Goal: Information Seeking & Learning: Learn about a topic

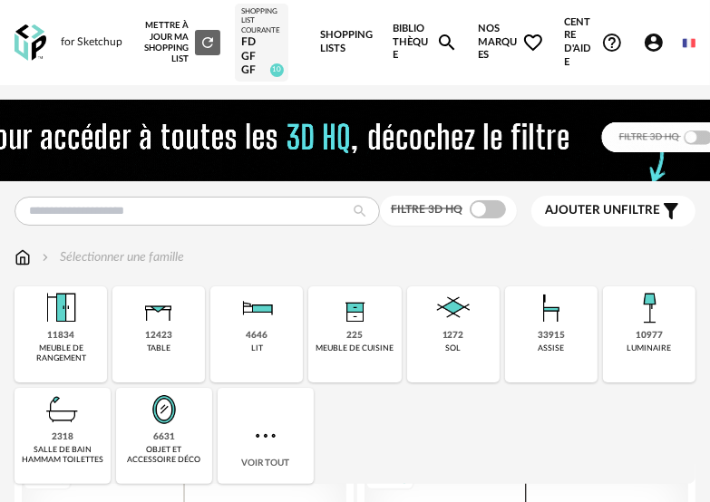
click at [492, 40] on span "Nos marques Heart Outline icon" at bounding box center [511, 42] width 66 height 85
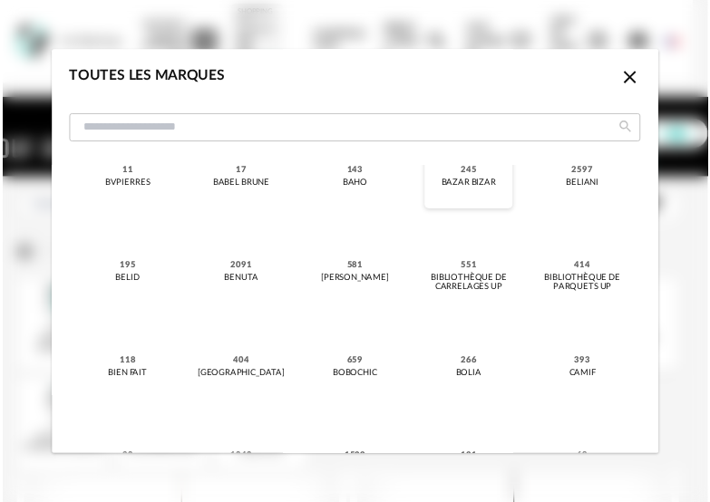
scroll to position [363, 0]
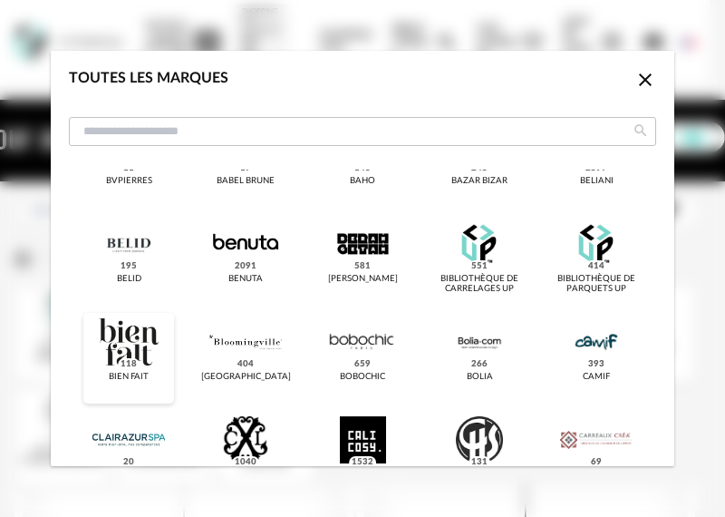
click at [131, 352] on div "dialog" at bounding box center [128, 341] width 72 height 47
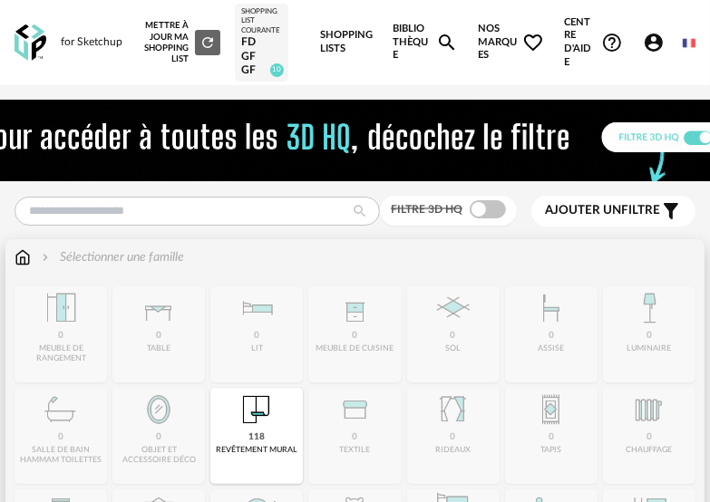
click at [244, 424] on img at bounding box center [257, 410] width 44 height 44
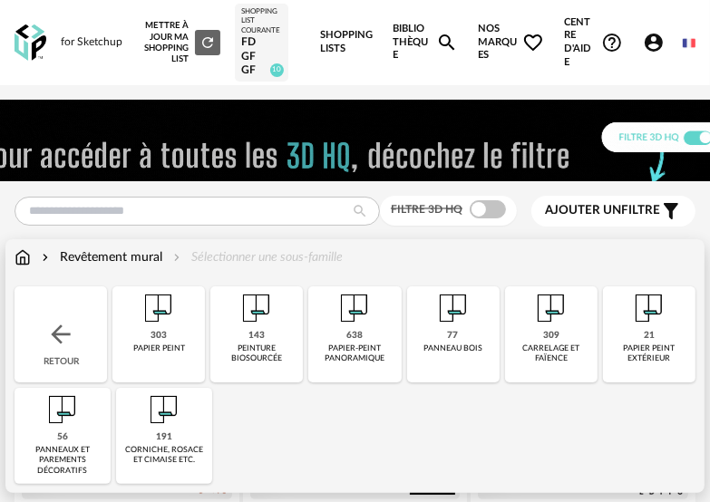
click at [162, 330] on div "303" at bounding box center [159, 336] width 16 height 12
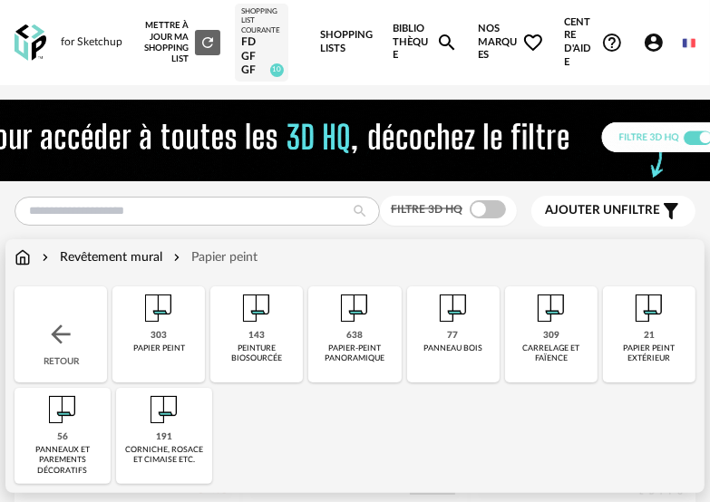
click at [162, 330] on div "303" at bounding box center [159, 336] width 16 height 12
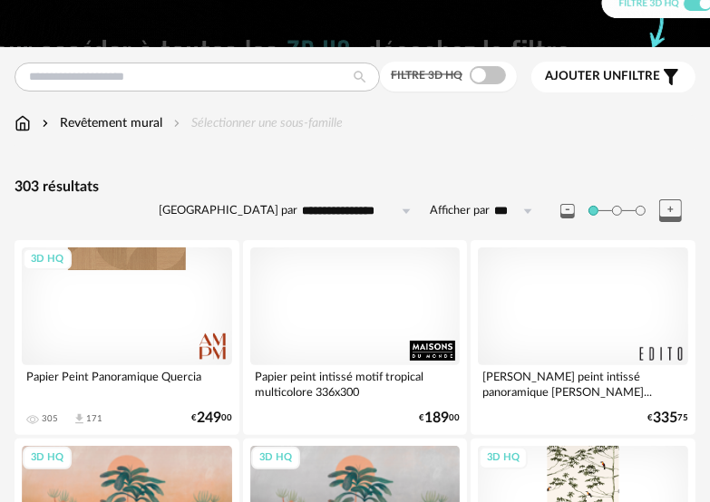
scroll to position [91, 0]
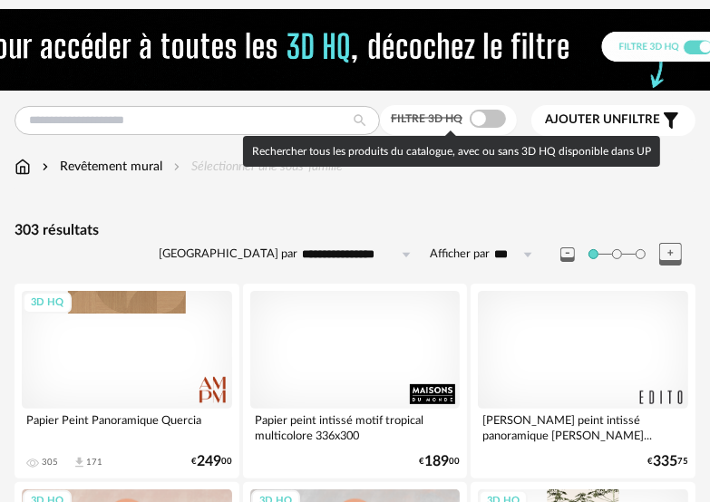
click at [482, 120] on span at bounding box center [488, 119] width 36 height 18
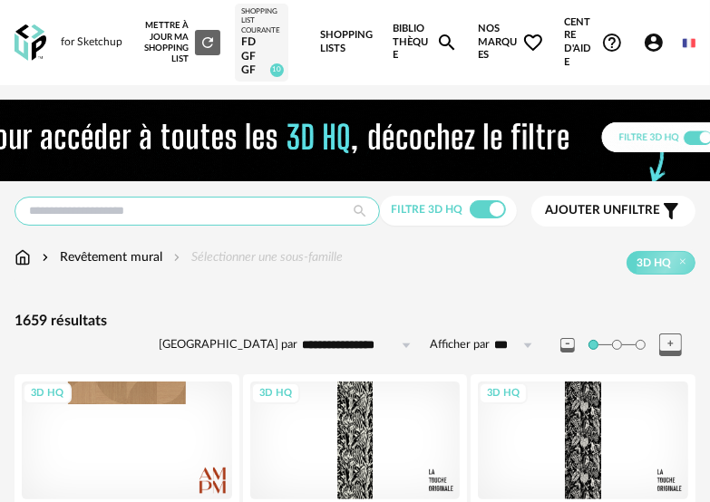
click at [131, 219] on input "text" at bounding box center [197, 211] width 365 height 29
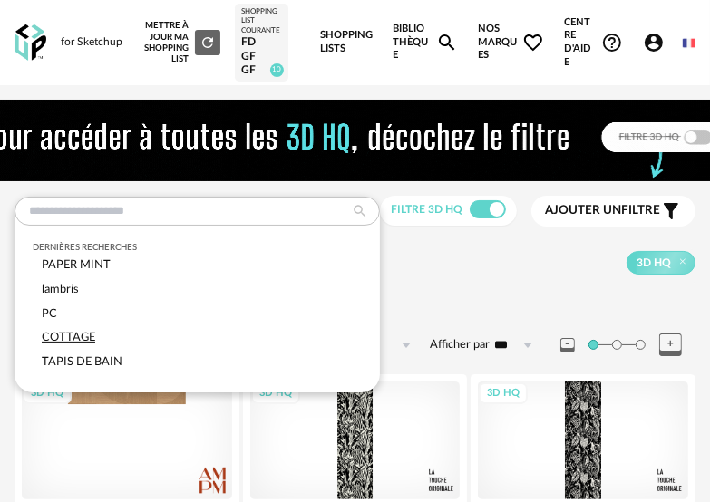
click at [73, 337] on span "COTTAGE" at bounding box center [68, 337] width 53 height 11
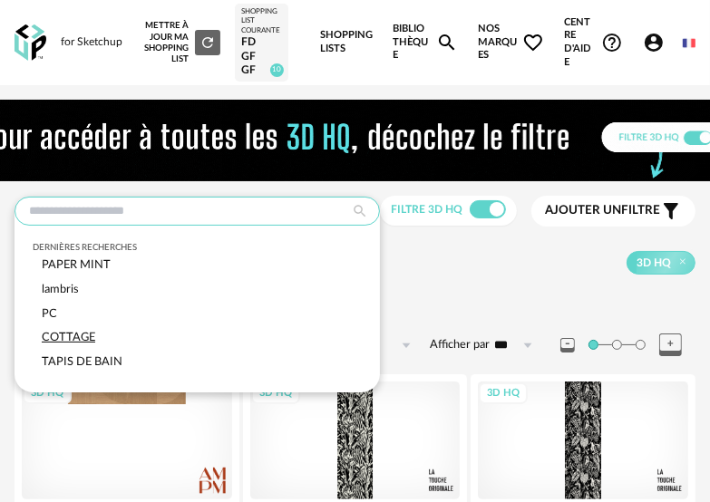
type input "*******"
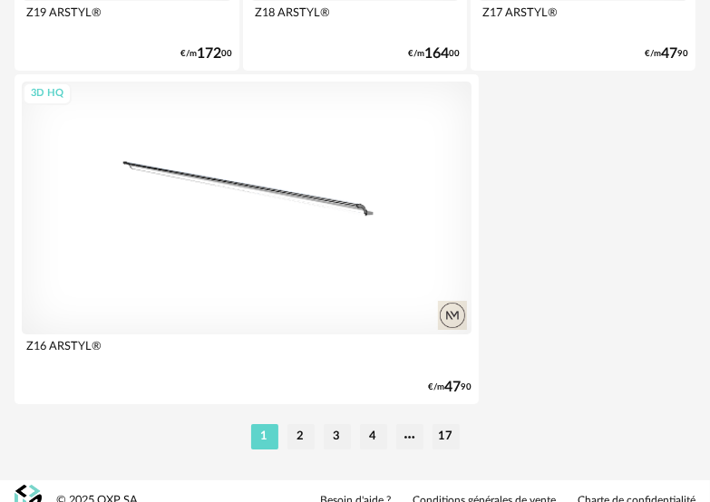
scroll to position [6881, 0]
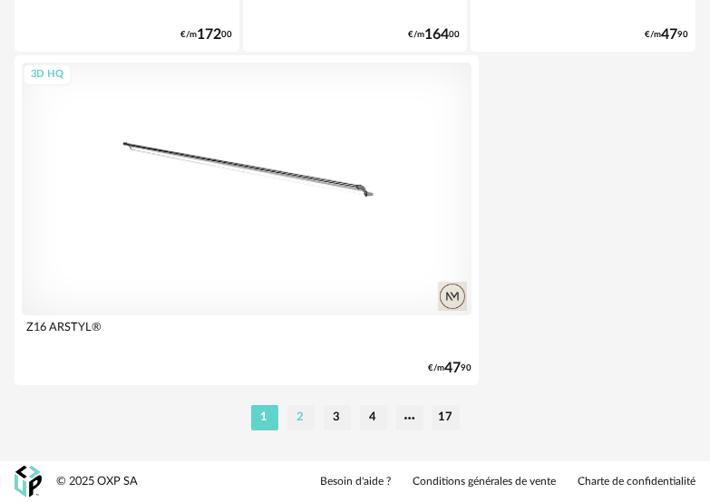
click at [302, 413] on li "2" at bounding box center [300, 417] width 27 height 25
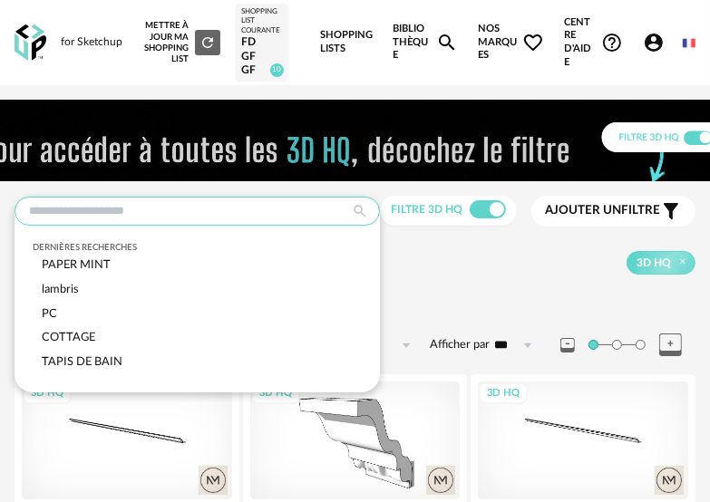
click at [154, 213] on input "text" at bounding box center [197, 211] width 365 height 29
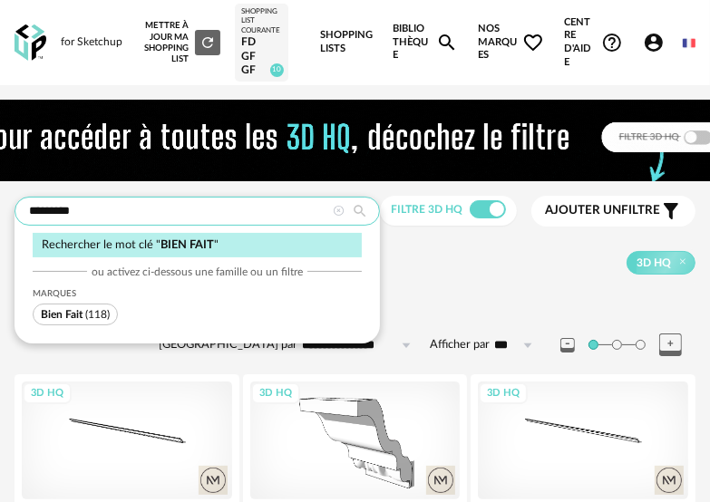
type input "*********"
type input "**********"
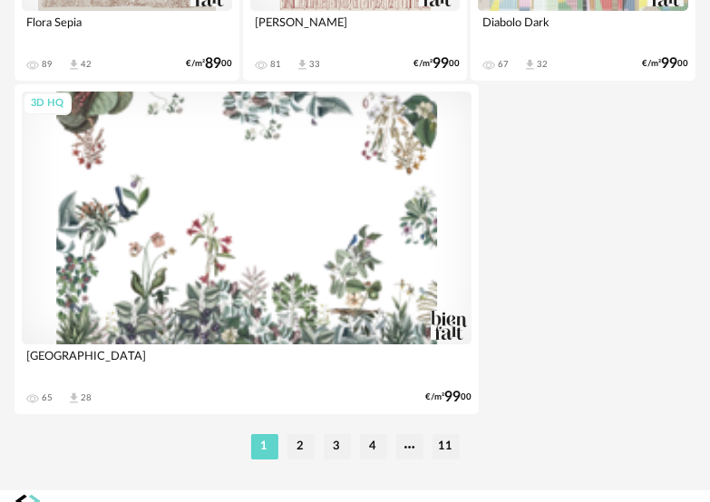
scroll to position [6881, 0]
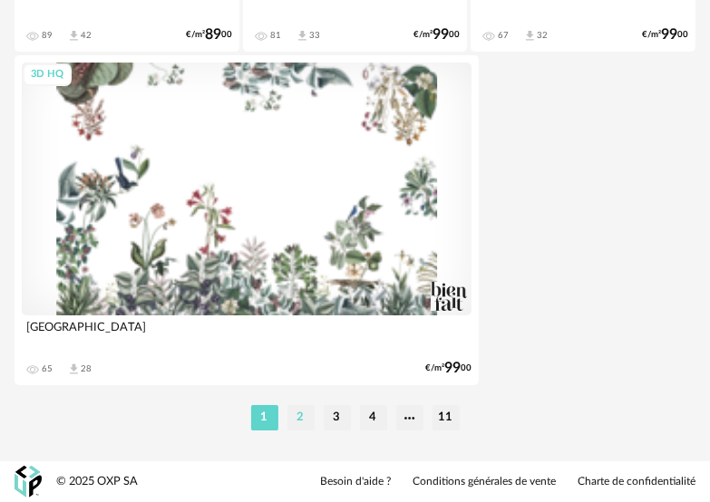
click at [301, 422] on li "2" at bounding box center [300, 417] width 27 height 25
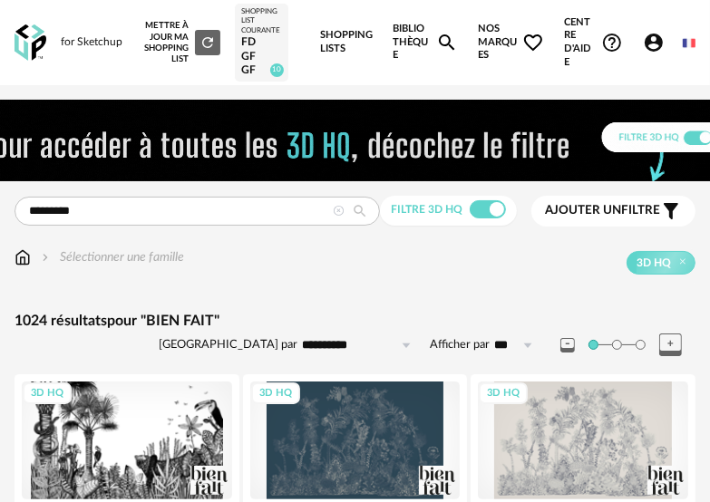
click at [409, 343] on icon at bounding box center [406, 345] width 23 height 29
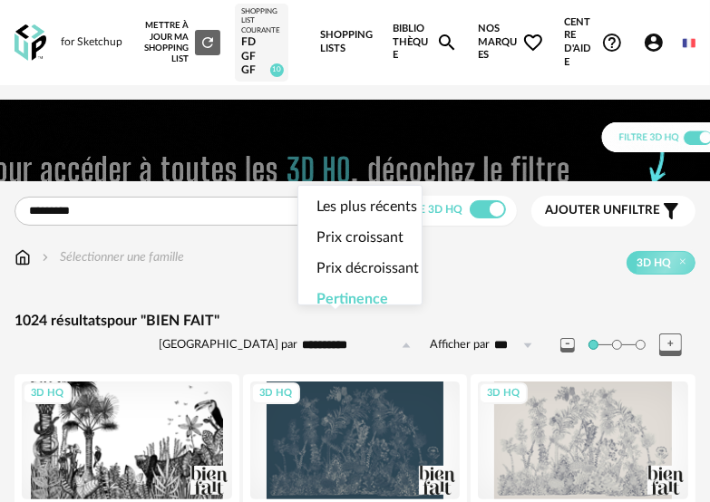
click at [409, 343] on icon at bounding box center [406, 345] width 23 height 29
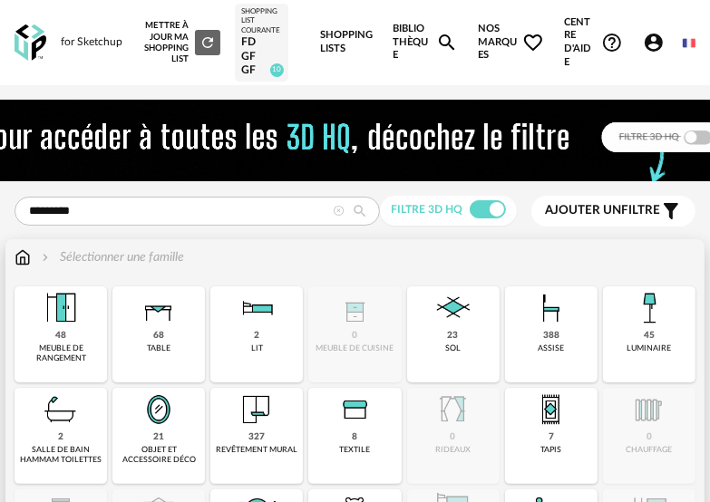
click at [18, 260] on img at bounding box center [23, 257] width 16 height 18
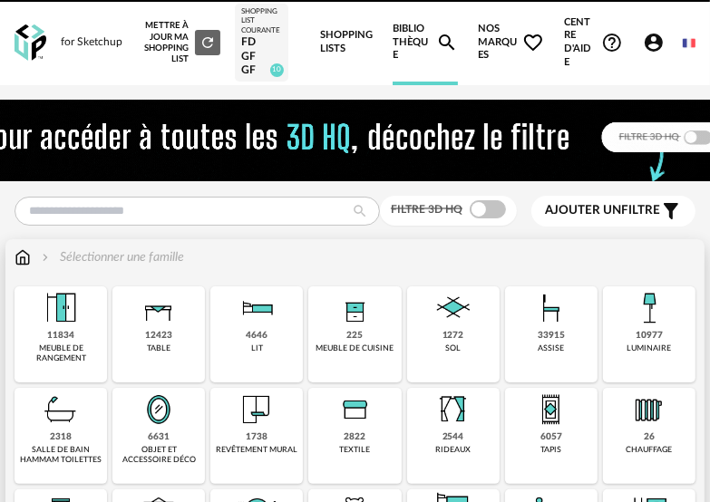
click at [257, 418] on img at bounding box center [257, 410] width 44 height 44
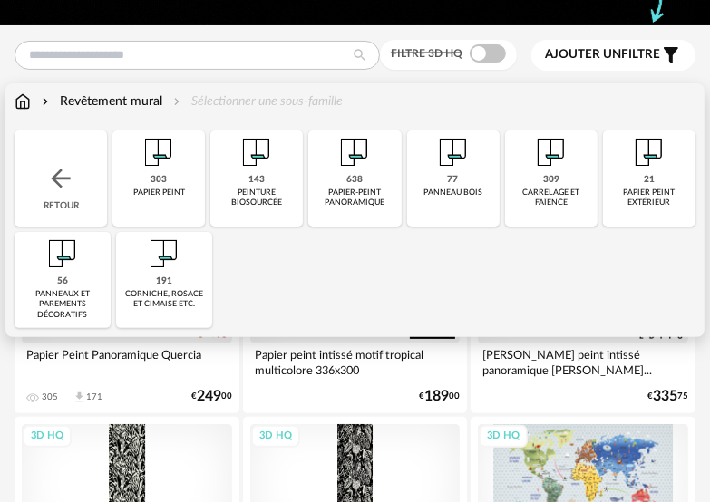
scroll to position [181, 0]
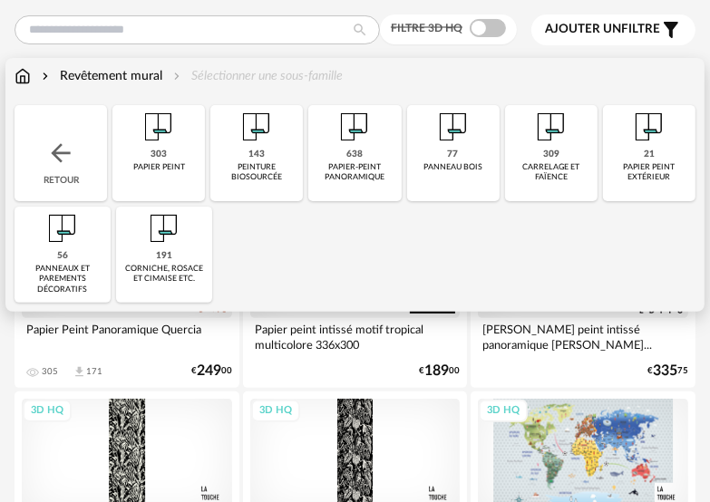
click at [155, 134] on img at bounding box center [159, 127] width 44 height 44
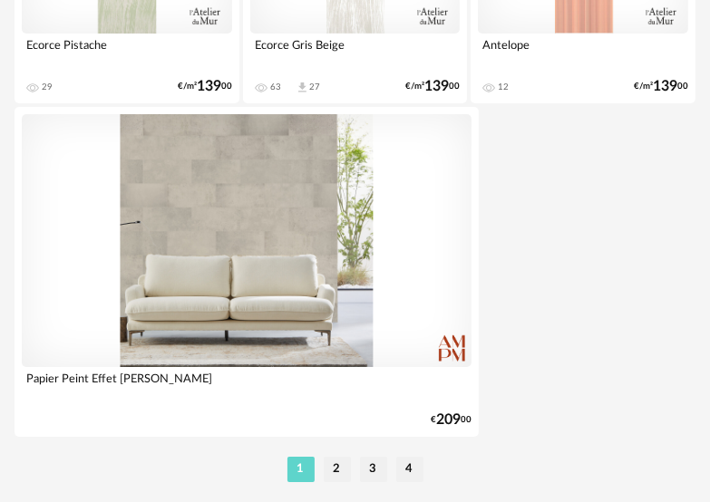
scroll to position [6881, 0]
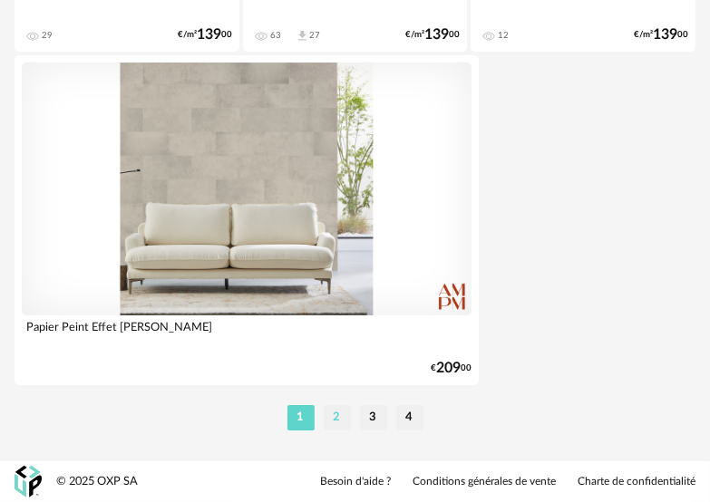
click at [335, 419] on li "2" at bounding box center [337, 417] width 27 height 25
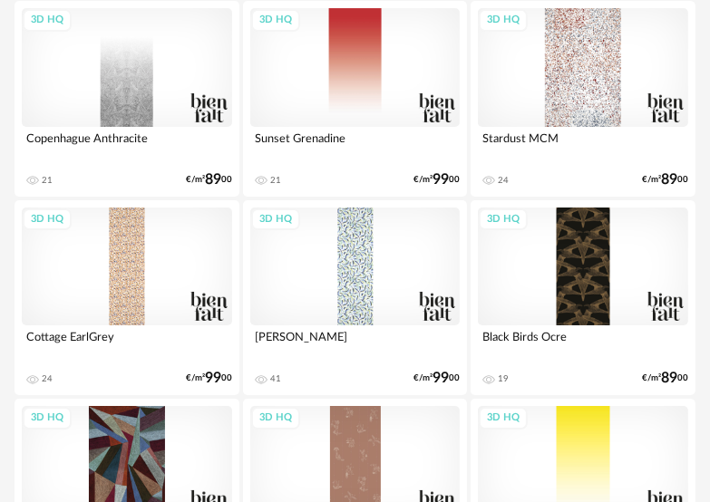
scroll to position [3264, 0]
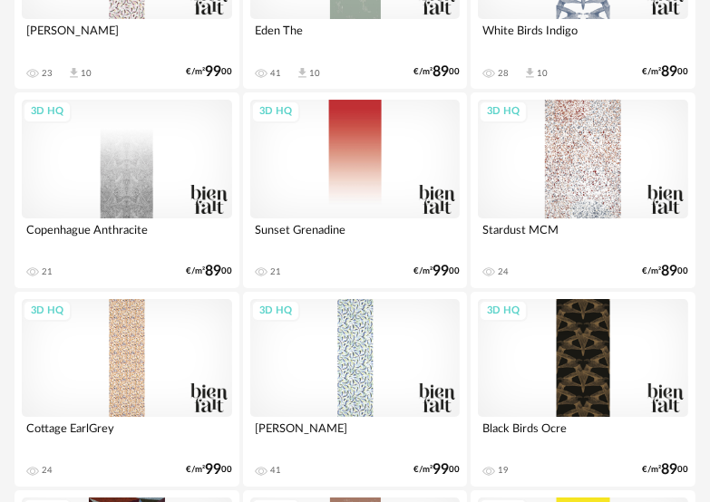
click at [130, 374] on div "3D HQ" at bounding box center [127, 358] width 210 height 118
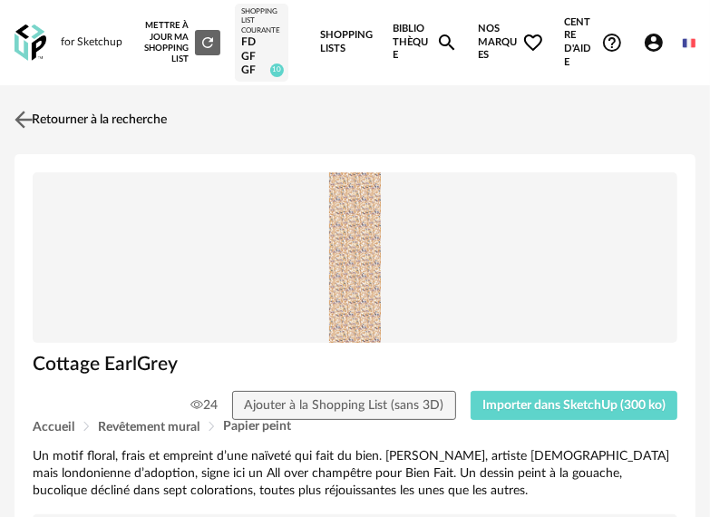
click at [22, 121] on img at bounding box center [24, 120] width 26 height 26
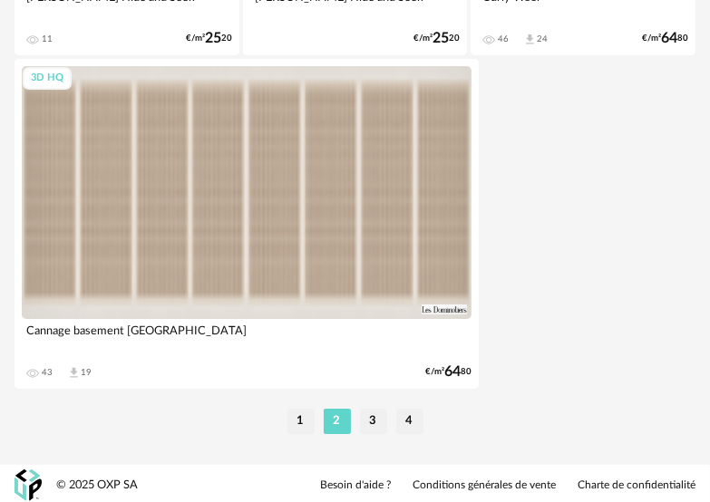
scroll to position [6881, 0]
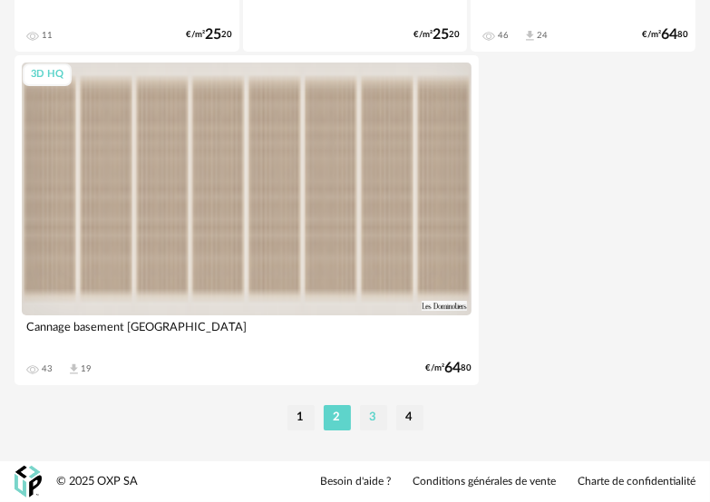
click at [376, 410] on li "3" at bounding box center [373, 417] width 27 height 25
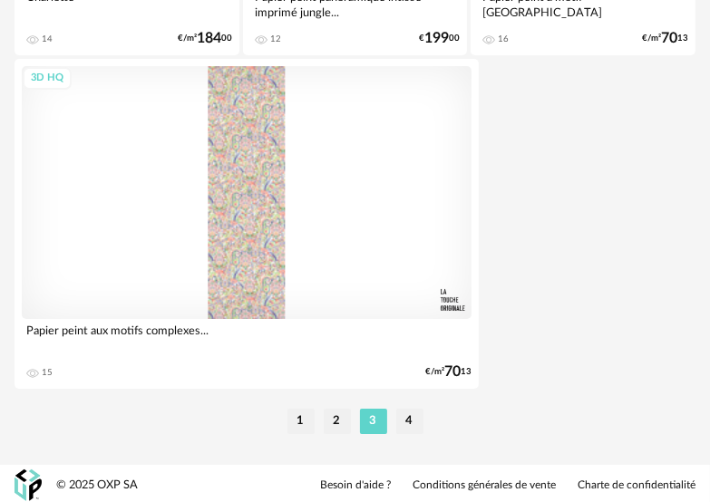
scroll to position [6881, 0]
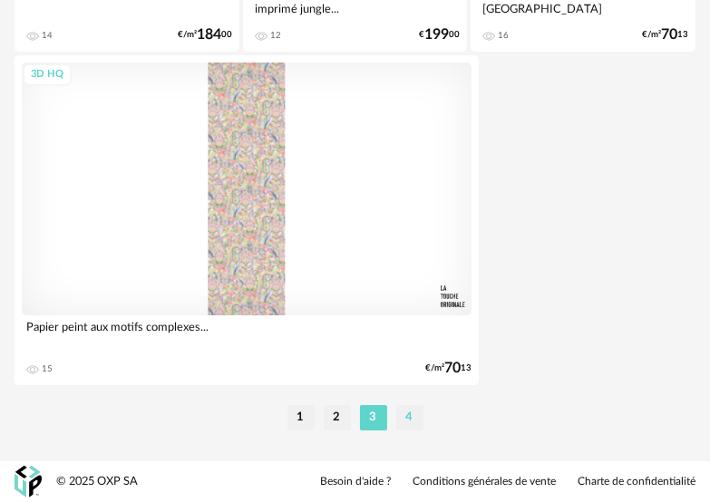
click at [410, 409] on li "4" at bounding box center [409, 417] width 27 height 25
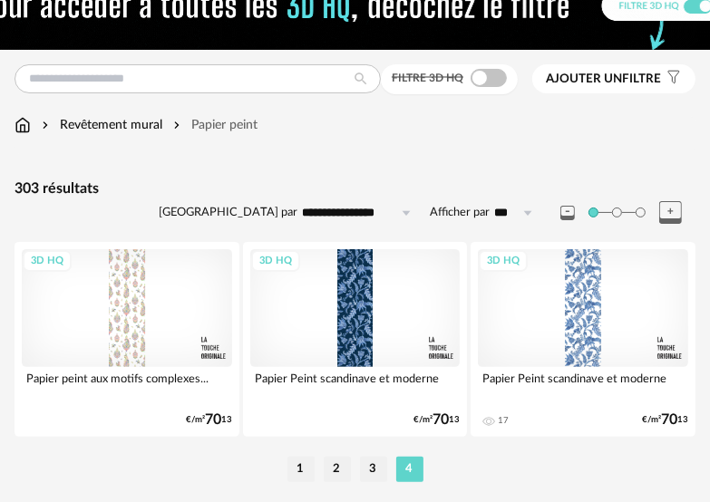
scroll to position [183, 0]
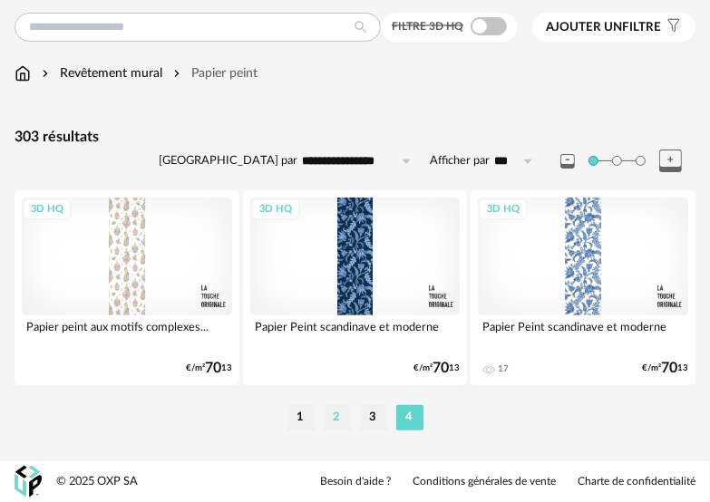
click at [331, 421] on li "2" at bounding box center [337, 417] width 27 height 25
